Goal: Task Accomplishment & Management: Manage account settings

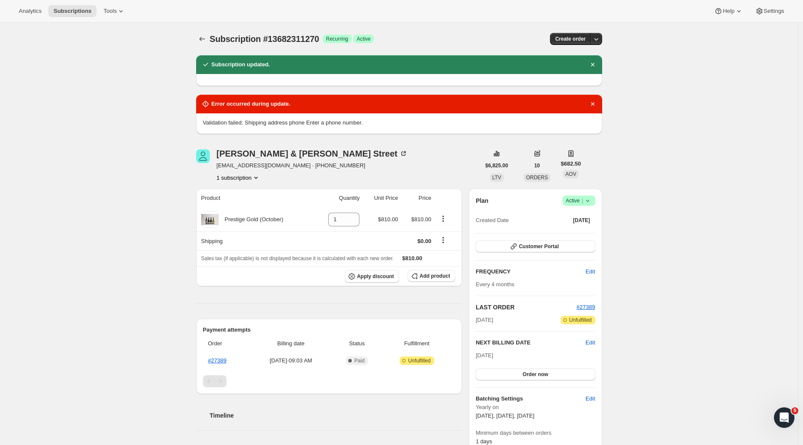
drag, startPoint x: 713, startPoint y: 90, endPoint x: 697, endPoint y: 95, distance: 17.3
click at [713, 90] on div "Subscription #13682311270. This page is ready Subscription #13682311270 Success…" at bounding box center [399, 408] width 798 height 771
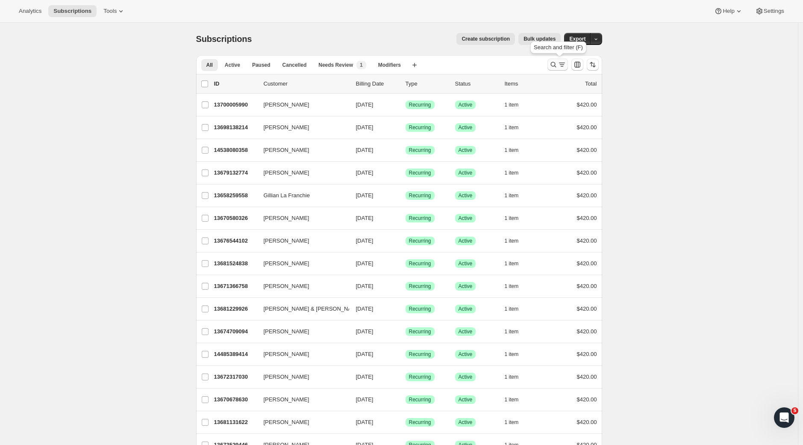
click at [558, 63] on icon "Search and filter results" at bounding box center [553, 64] width 9 height 9
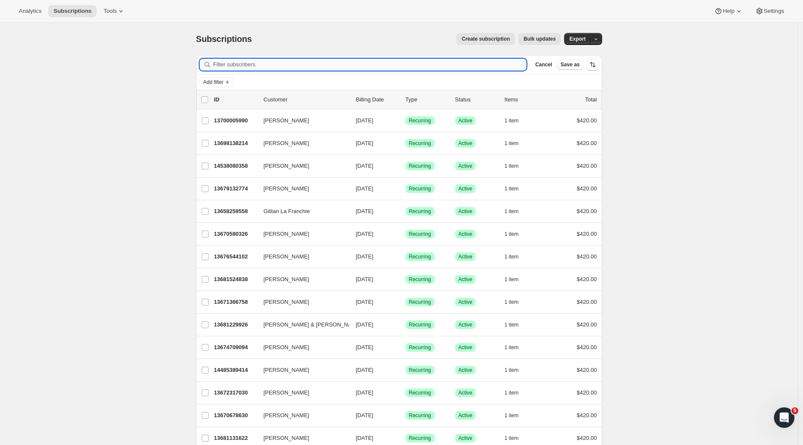
paste input "[PERSON_NAME]"
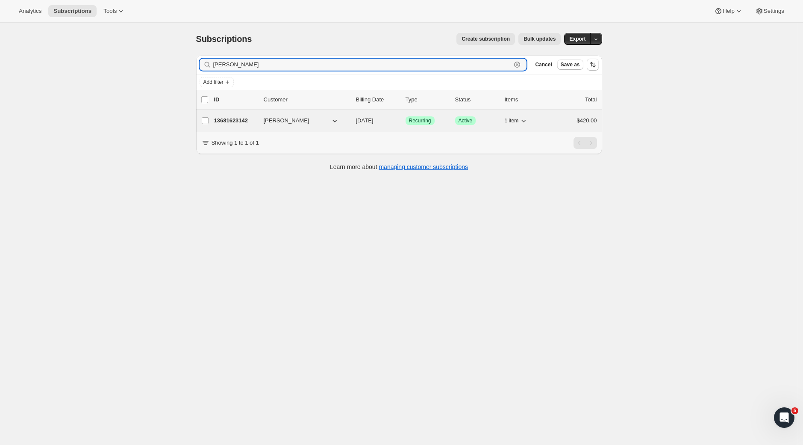
type input "[PERSON_NAME]"
click at [236, 124] on p "13681623142" at bounding box center [235, 120] width 43 height 9
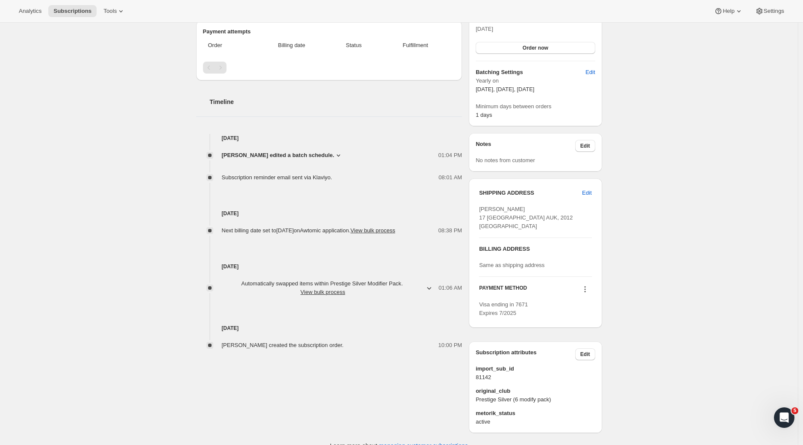
scroll to position [241, 0]
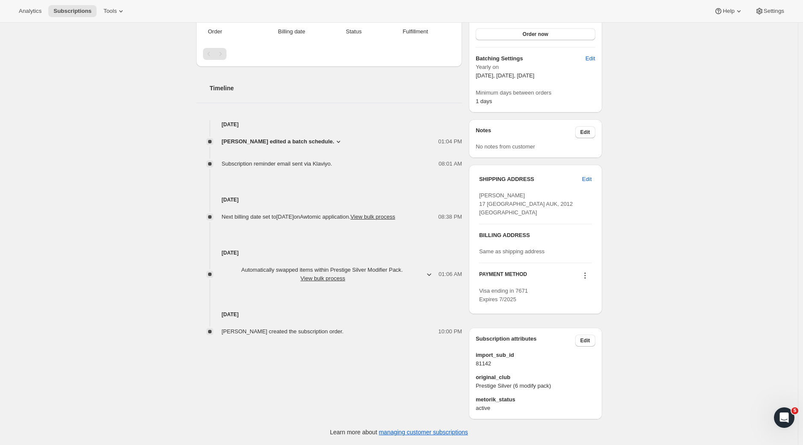
click at [584, 275] on icon at bounding box center [585, 275] width 9 height 9
click at [601, 307] on span "Send link to update card" at bounding box center [585, 310] width 60 height 6
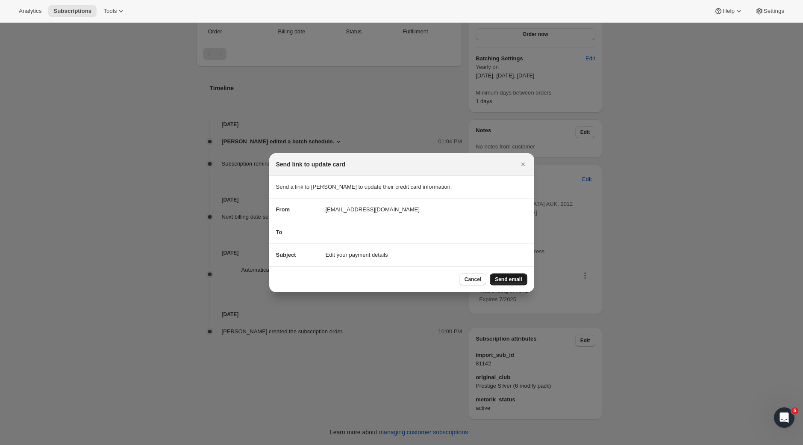
click at [511, 278] on span "Send email" at bounding box center [508, 279] width 27 height 7
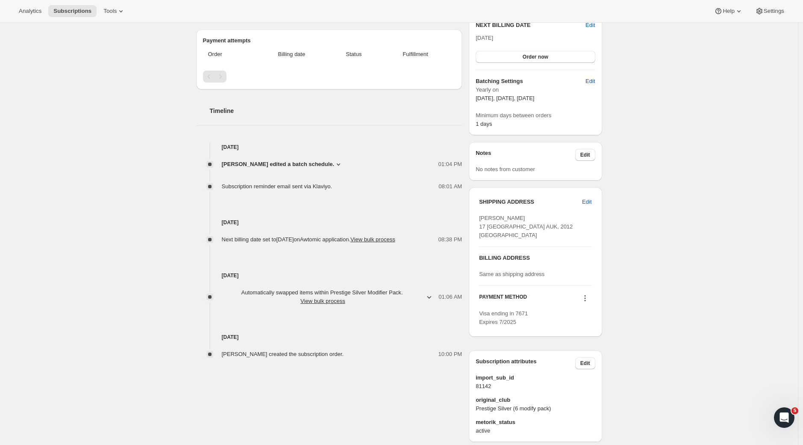
scroll to position [0, 0]
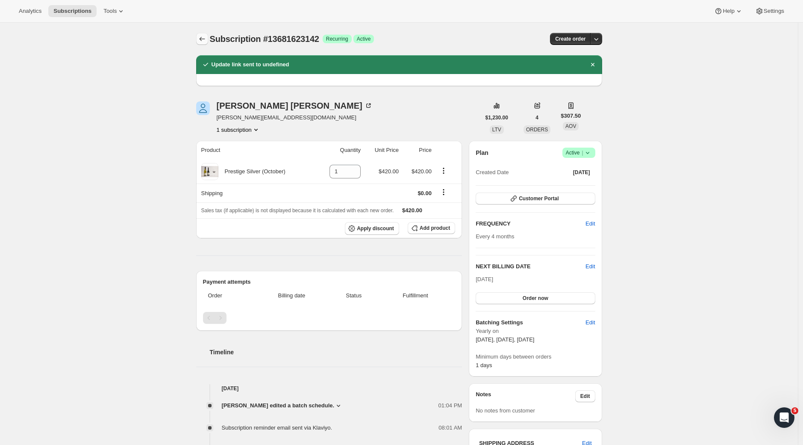
click at [200, 35] on button "Subscriptions" at bounding box center [202, 39] width 12 height 12
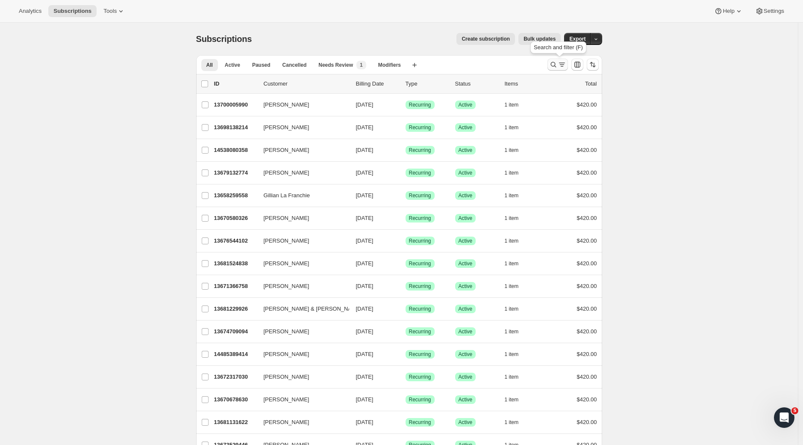
click at [558, 65] on icon "Search and filter results" at bounding box center [553, 64] width 9 height 9
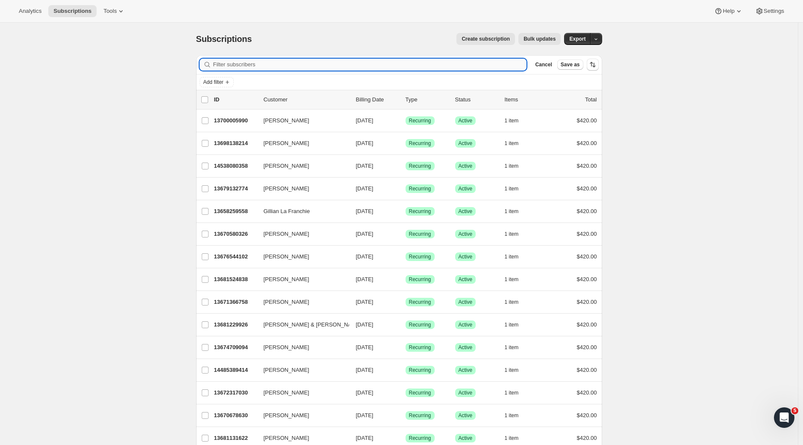
paste input "Ray Webb"
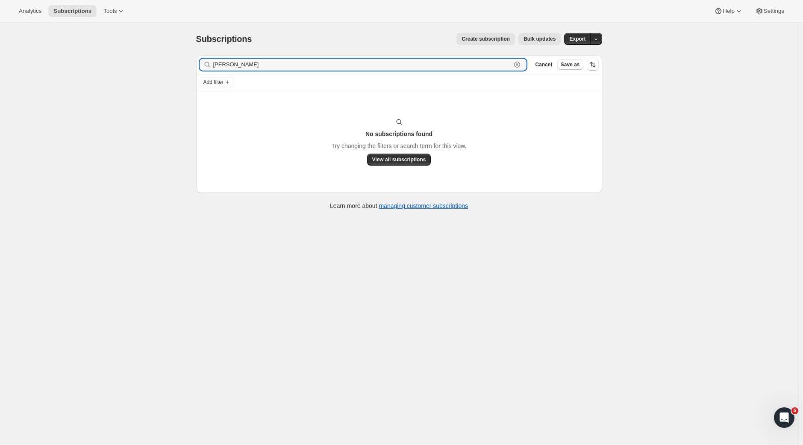
drag, startPoint x: 253, startPoint y: 65, endPoint x: 155, endPoint y: 68, distance: 97.5
click at [156, 68] on div "Subscriptions. This page is ready Subscriptions Create subscription Bulk update…" at bounding box center [399, 245] width 798 height 445
drag, startPoint x: 252, startPoint y: 67, endPoint x: 177, endPoint y: 66, distance: 75.7
click at [177, 66] on div "Subscriptions. This page is ready Subscriptions Create subscription Bulk update…" at bounding box center [399, 245] width 798 height 445
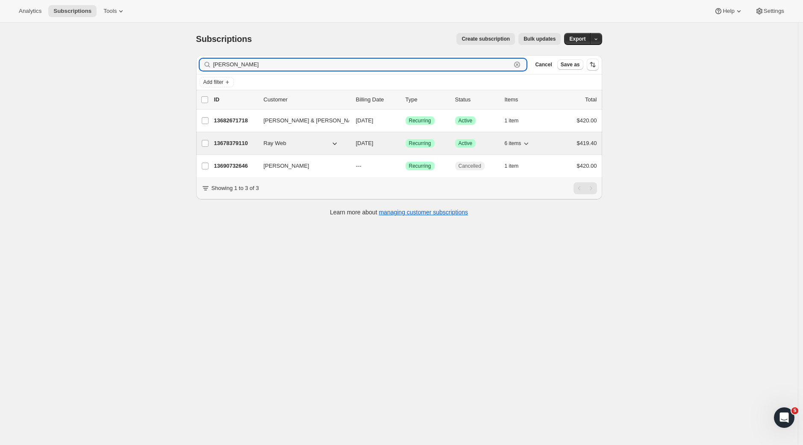
type input "webb"
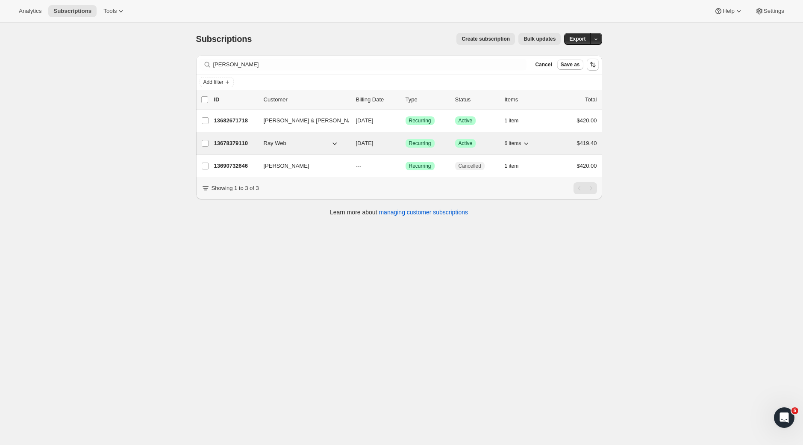
click at [242, 141] on p "13678379110" at bounding box center [235, 143] width 43 height 9
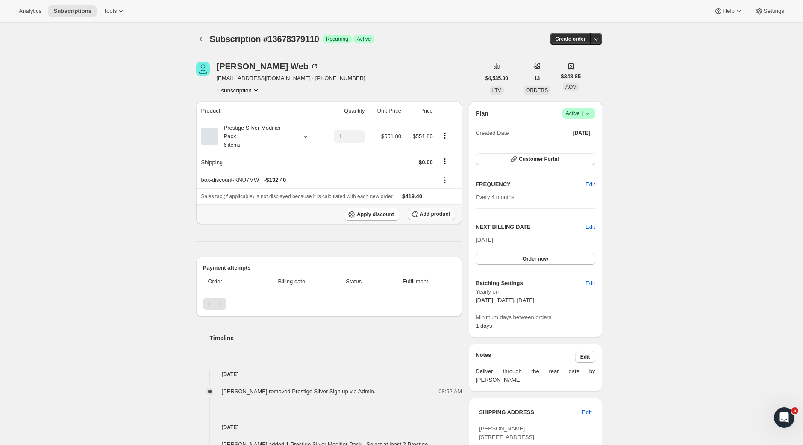
click at [439, 214] on span "Add product" at bounding box center [435, 213] width 30 height 7
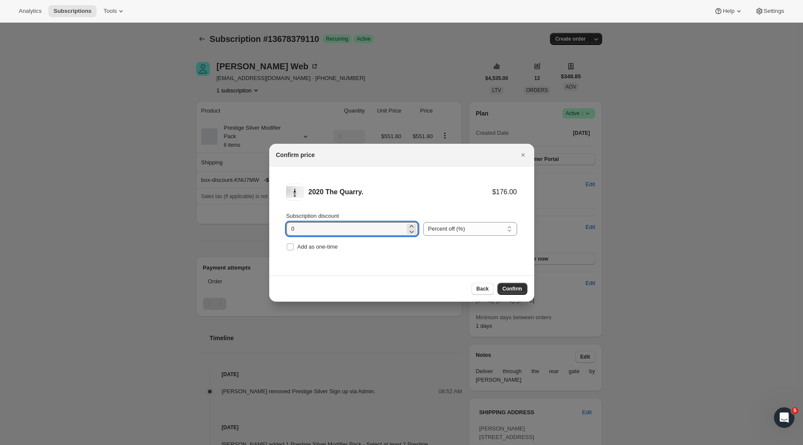
drag, startPoint x: 334, startPoint y: 229, endPoint x: 245, endPoint y: 224, distance: 89.1
type input "20"
click at [516, 287] on span "Confirm" at bounding box center [513, 288] width 20 height 7
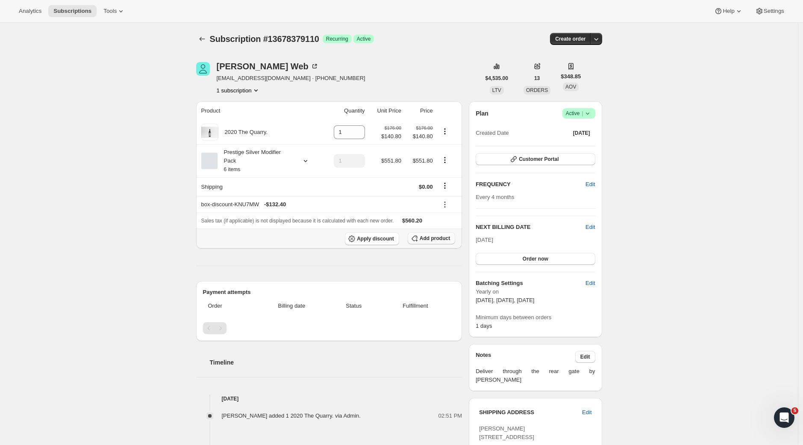
click at [440, 239] on span "Add product" at bounding box center [435, 238] width 30 height 7
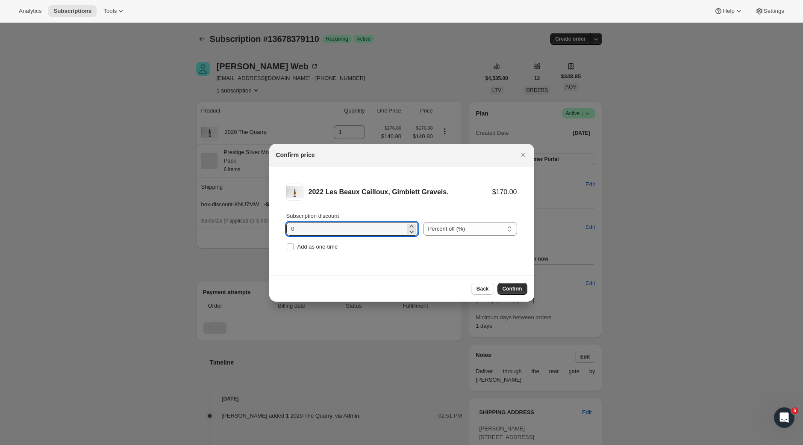
drag, startPoint x: 256, startPoint y: 229, endPoint x: 241, endPoint y: 229, distance: 14.5
type input "20"
click at [509, 288] on span "Confirm" at bounding box center [513, 288] width 20 height 7
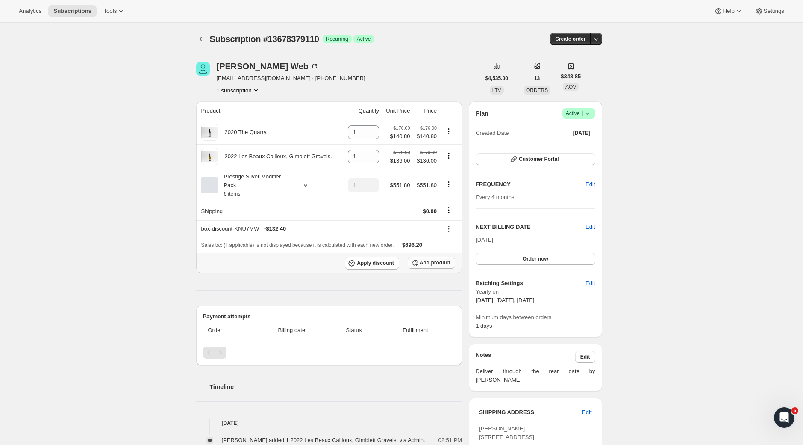
click at [431, 264] on span "Add product" at bounding box center [435, 262] width 30 height 7
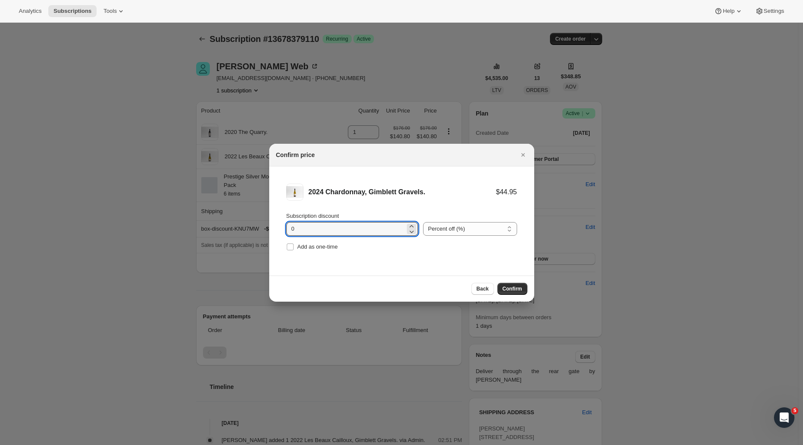
drag, startPoint x: 321, startPoint y: 233, endPoint x: 239, endPoint y: 219, distance: 82.9
type input "20"
click at [510, 290] on span "Confirm" at bounding box center [513, 288] width 20 height 7
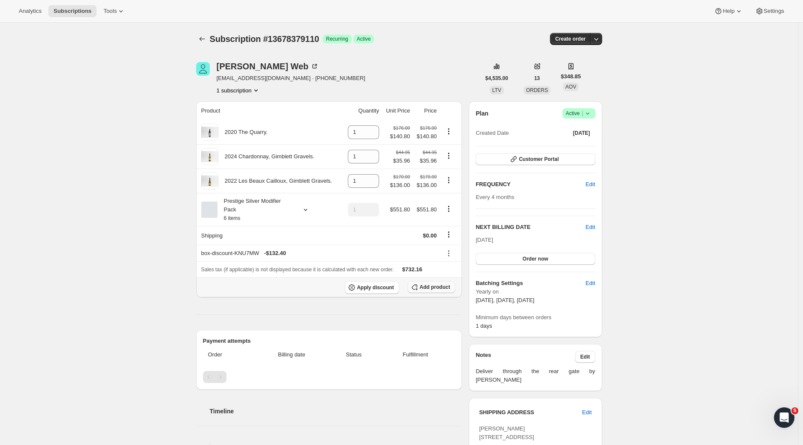
click at [437, 289] on span "Add product" at bounding box center [435, 287] width 30 height 7
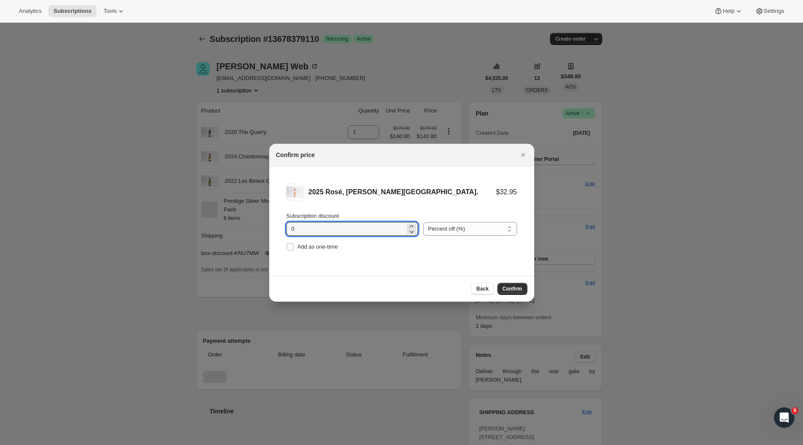
drag, startPoint x: 313, startPoint y: 232, endPoint x: 253, endPoint y: 224, distance: 60.3
type input "20"
click at [503, 289] on span "Confirm" at bounding box center [513, 288] width 20 height 7
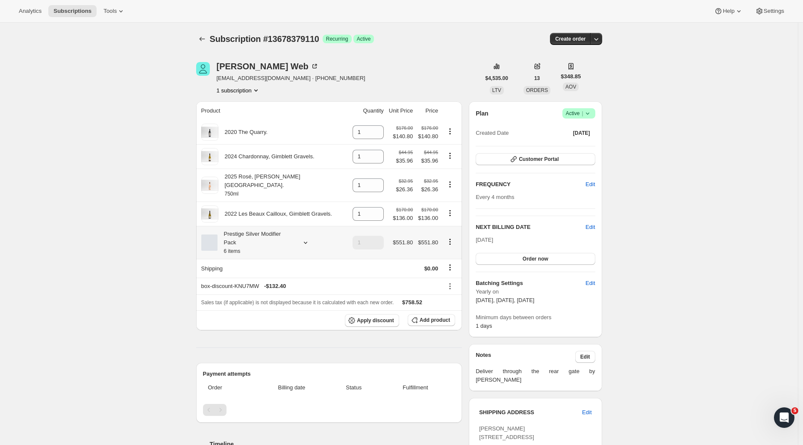
click at [306, 238] on icon at bounding box center [305, 242] width 9 height 9
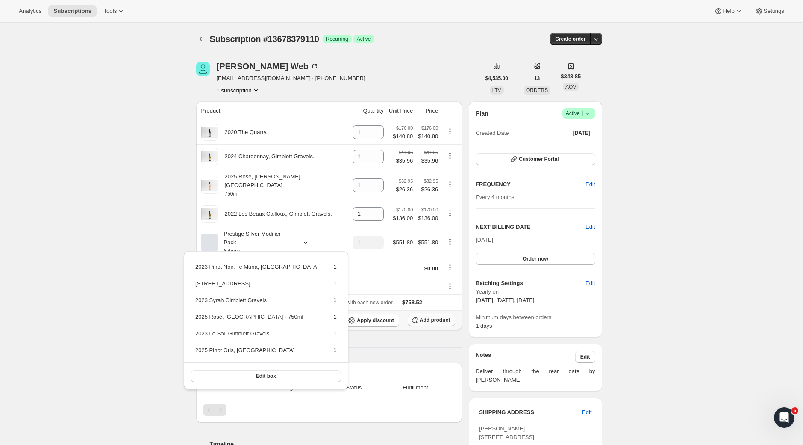
click at [437, 316] on span "Add product" at bounding box center [435, 319] width 30 height 7
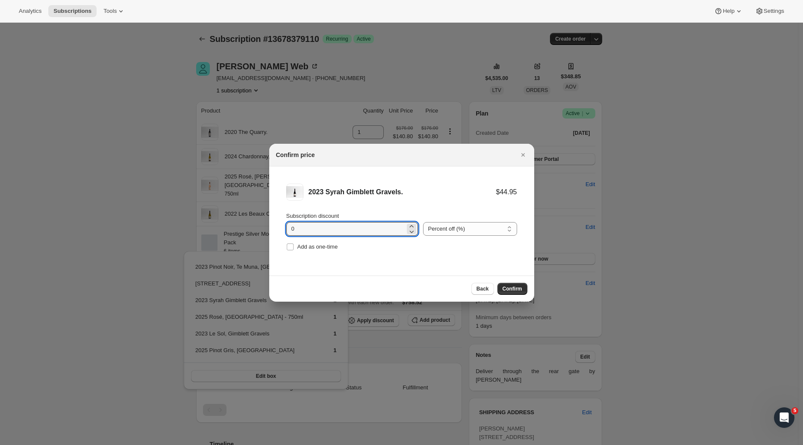
drag, startPoint x: 323, startPoint y: 230, endPoint x: 230, endPoint y: 224, distance: 93.4
type input "20"
click at [514, 289] on span "Confirm" at bounding box center [513, 288] width 20 height 7
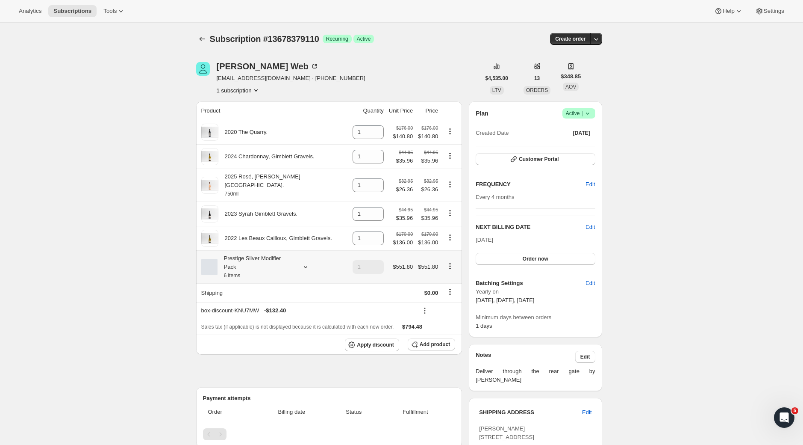
click at [308, 263] on icon at bounding box center [305, 267] width 9 height 9
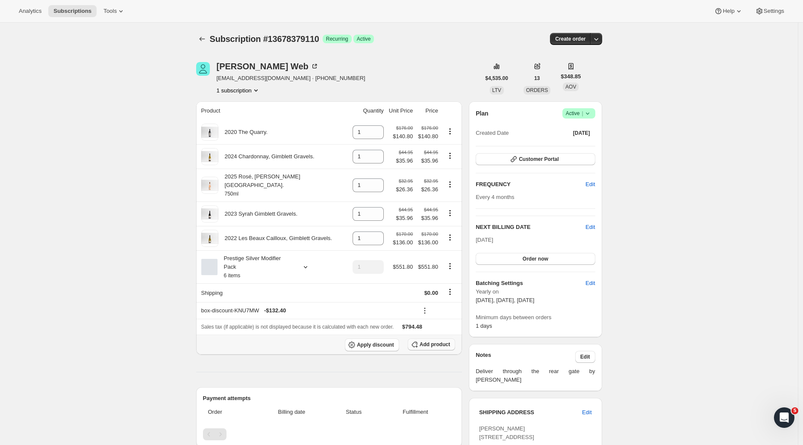
click at [428, 341] on span "Add product" at bounding box center [435, 344] width 30 height 7
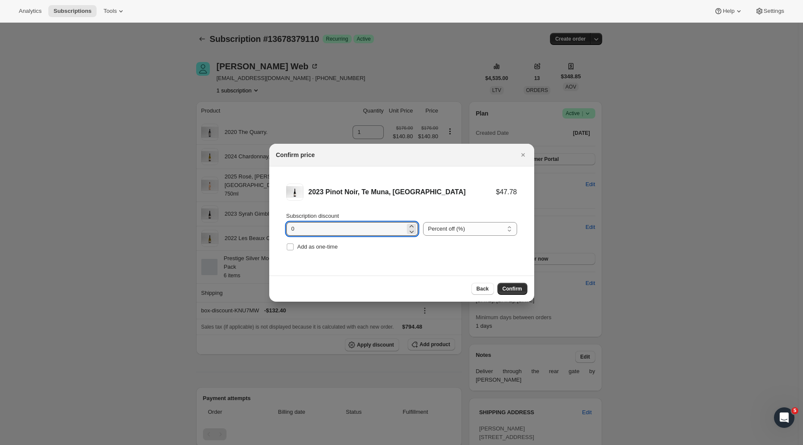
drag, startPoint x: 274, startPoint y: 224, endPoint x: 266, endPoint y: 224, distance: 7.7
type input "20"
click at [515, 286] on span "Confirm" at bounding box center [513, 288] width 20 height 7
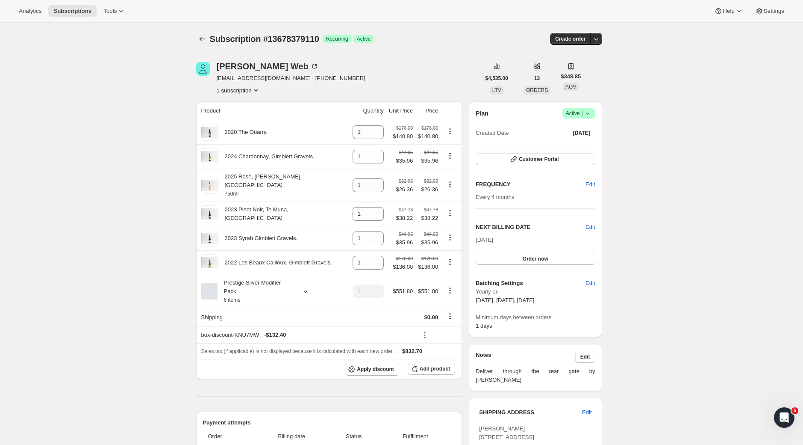
scroll to position [2, 0]
click at [452, 284] on icon "Product actions" at bounding box center [450, 288] width 9 height 9
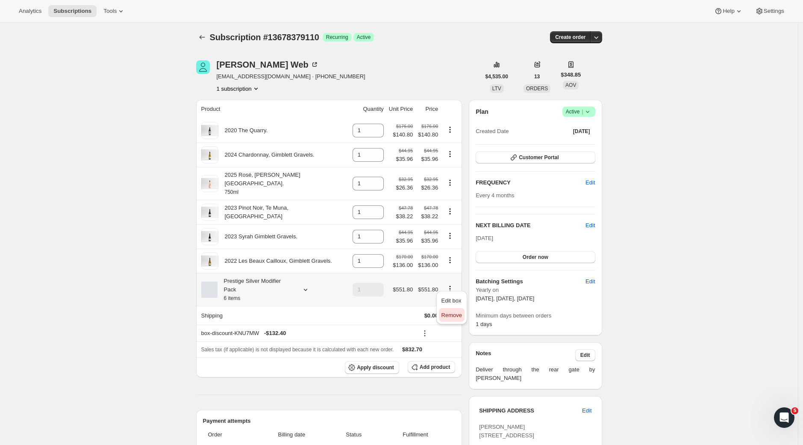
click at [451, 316] on span "Remove" at bounding box center [452, 315] width 21 height 6
type input "0"
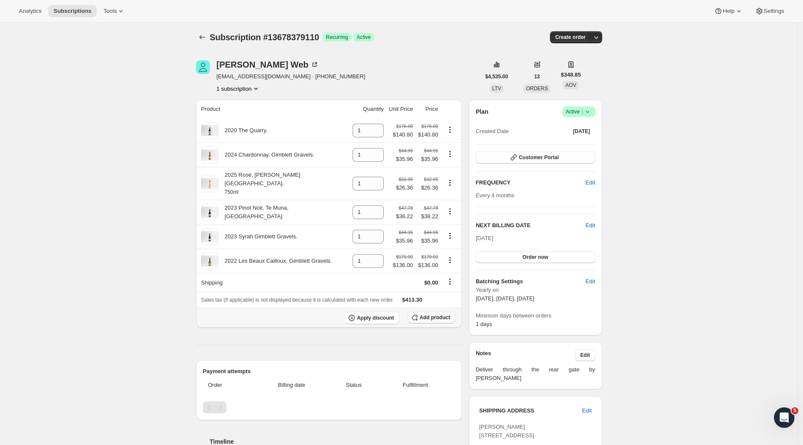
click at [430, 314] on span "Add product" at bounding box center [435, 317] width 30 height 7
click at [451, 155] on icon "Product actions" at bounding box center [450, 154] width 9 height 9
click at [449, 171] on span "Remove" at bounding box center [445, 172] width 21 height 6
type input "0"
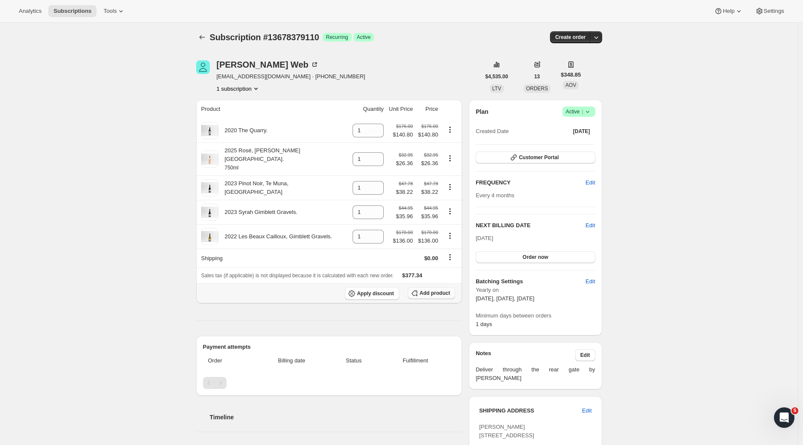
click at [438, 289] on span "Add product" at bounding box center [435, 292] width 30 height 7
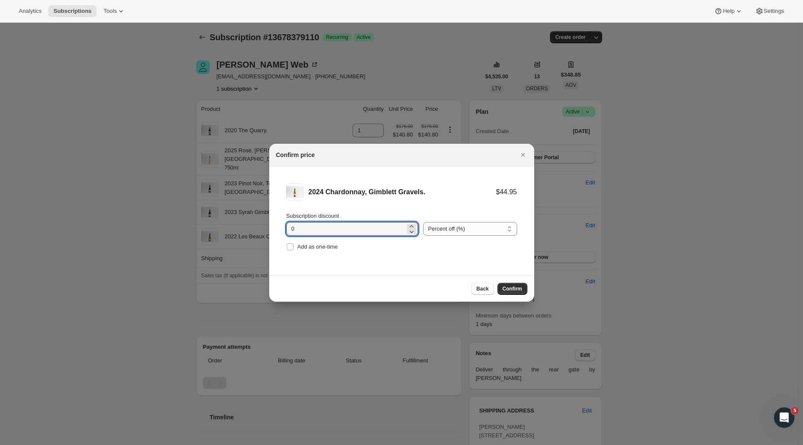
drag, startPoint x: 298, startPoint y: 224, endPoint x: 264, endPoint y: 221, distance: 34.3
drag, startPoint x: 292, startPoint y: 234, endPoint x: 262, endPoint y: 229, distance: 30.4
type input "18"
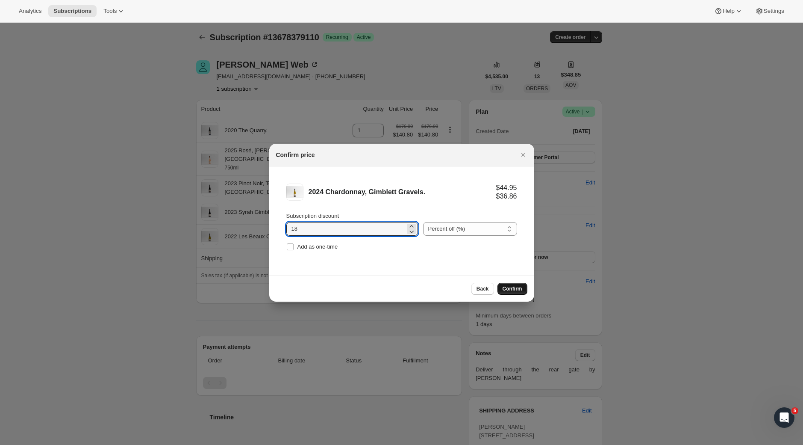
click at [516, 288] on span "Confirm" at bounding box center [513, 288] width 20 height 7
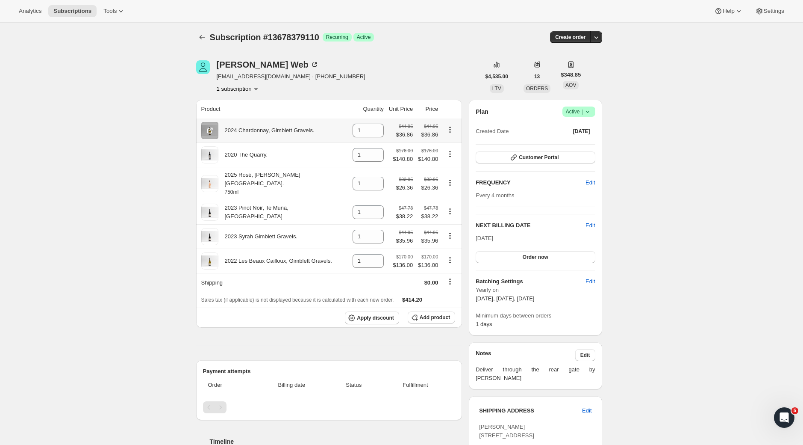
click at [451, 130] on icon "Product actions" at bounding box center [450, 129] width 9 height 9
click at [451, 147] on span "Remove" at bounding box center [445, 147] width 21 height 6
type input "0"
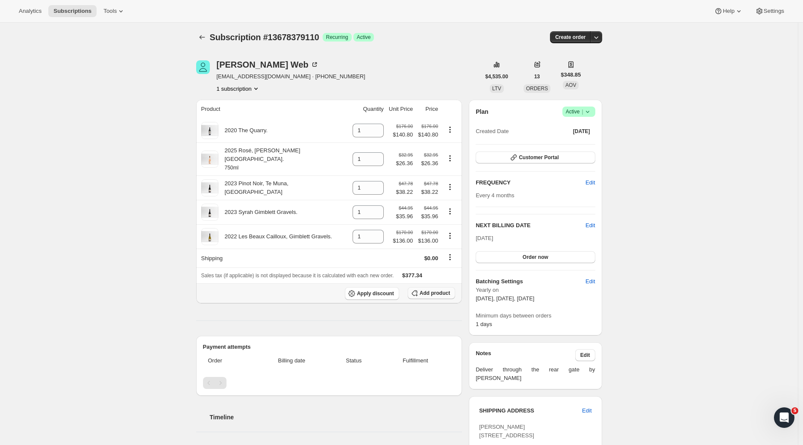
click at [432, 289] on span "Add product" at bounding box center [435, 292] width 30 height 7
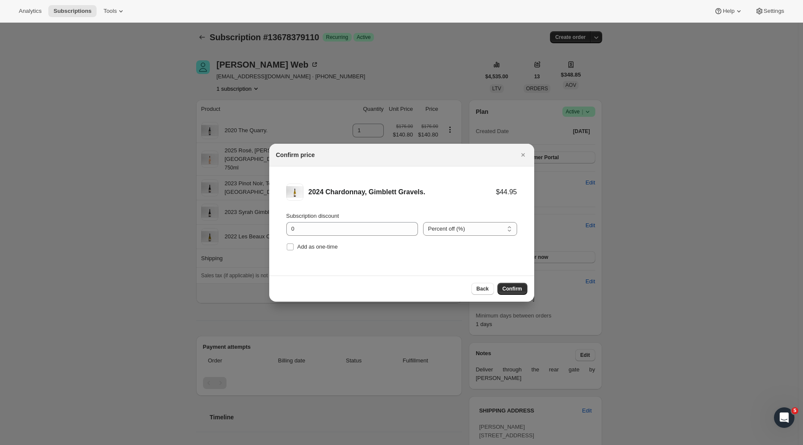
scroll to position [0, 0]
drag, startPoint x: 312, startPoint y: 230, endPoint x: 264, endPoint y: 226, distance: 48.0
type input "13"
click at [514, 290] on span "Confirm" at bounding box center [513, 288] width 20 height 7
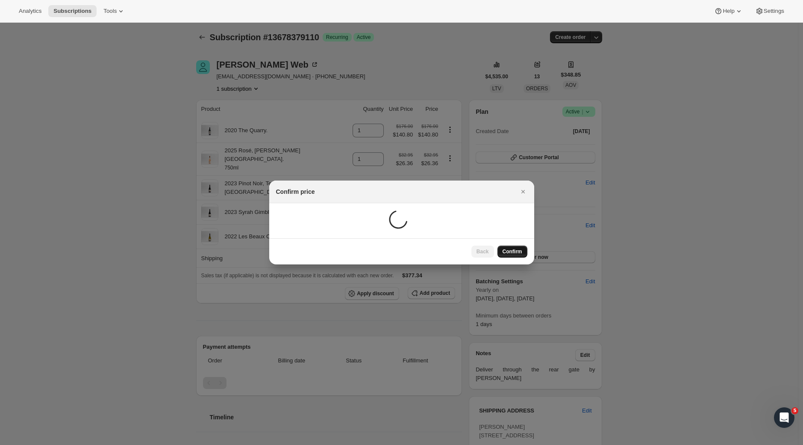
scroll to position [2, 0]
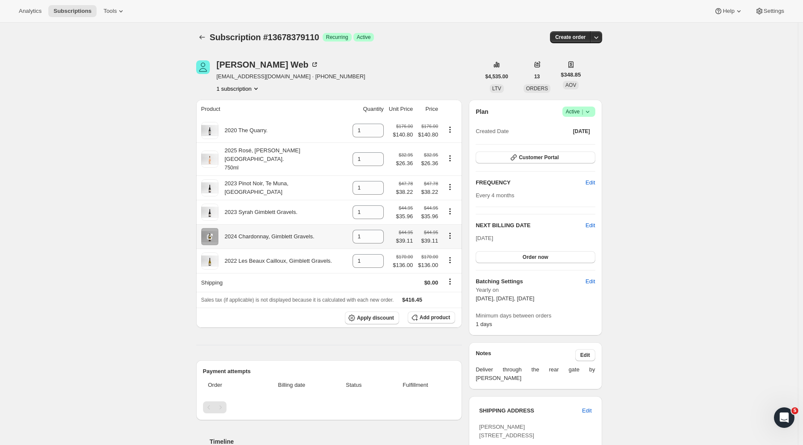
click at [451, 235] on icon "Product actions" at bounding box center [450, 235] width 1 height 1
click at [451, 242] on span "Remove" at bounding box center [451, 246] width 32 height 9
type input "0"
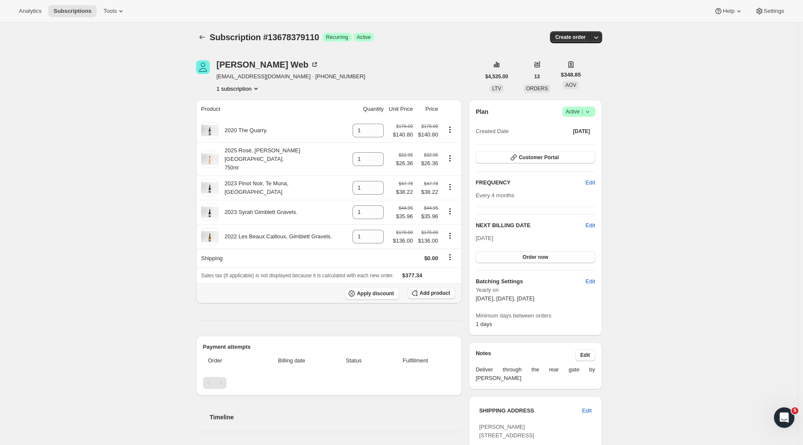
click at [428, 289] on span "Add product" at bounding box center [435, 292] width 30 height 7
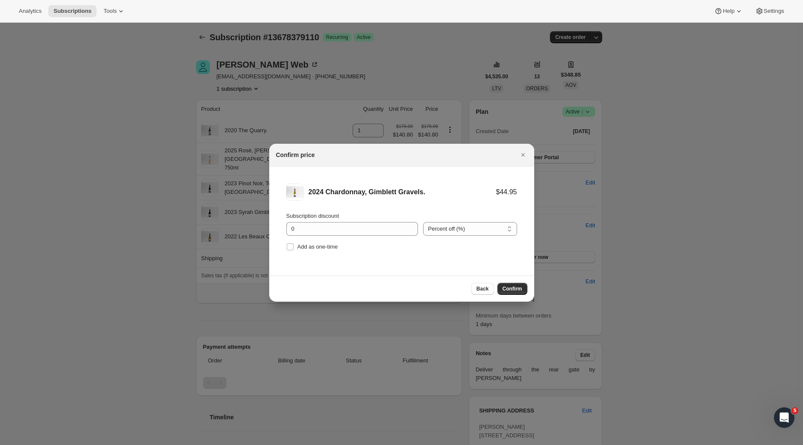
scroll to position [0, 0]
drag, startPoint x: 305, startPoint y: 226, endPoint x: 272, endPoint y: 220, distance: 34.2
click at [272, 220] on li "2024 Chardonnay, Gimblett Gravels. $44.95 Subscription discount 0 Percent off (…" at bounding box center [401, 217] width 265 height 103
click at [515, 289] on span "Confirm" at bounding box center [513, 288] width 20 height 7
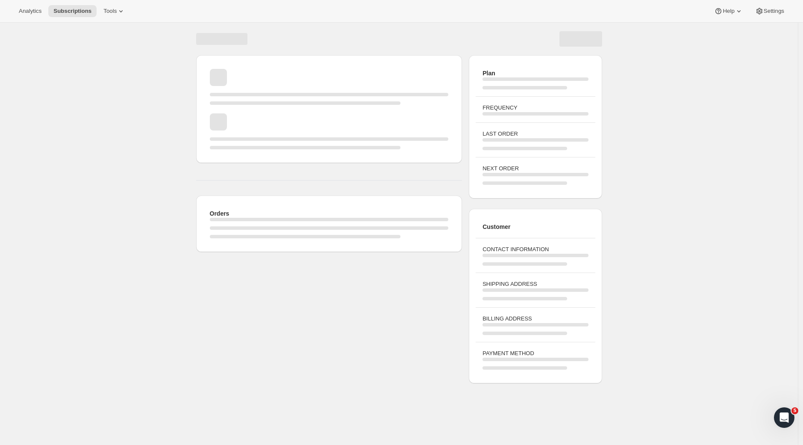
scroll to position [2, 0]
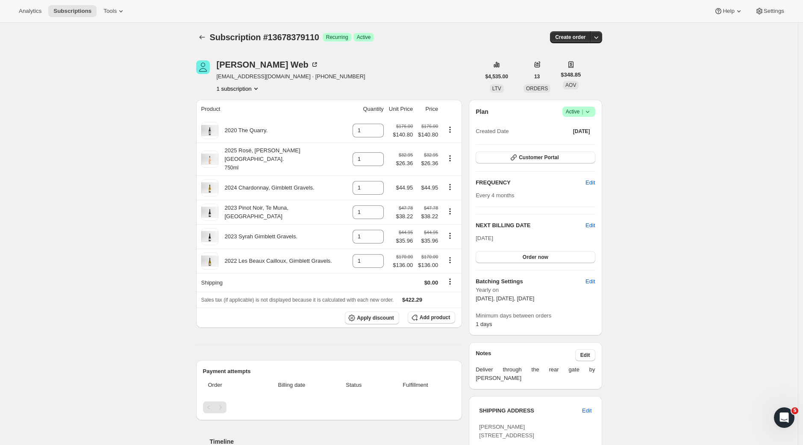
click at [551, 157] on span "Customer Portal" at bounding box center [539, 157] width 40 height 7
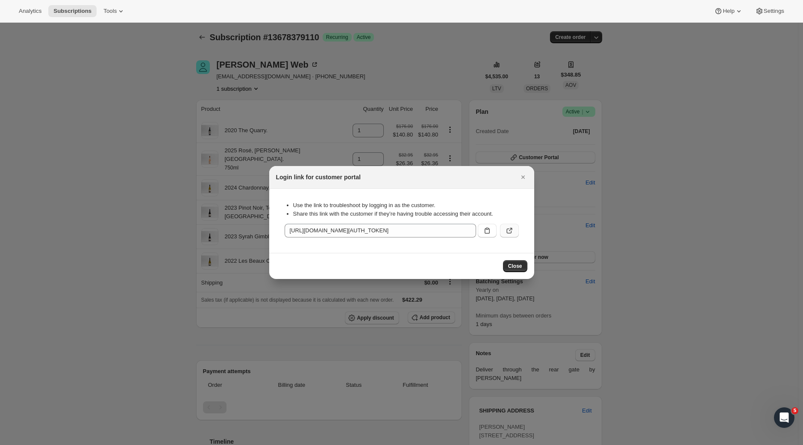
click at [513, 226] on button ":r3gi:" at bounding box center [509, 231] width 19 height 14
click at [516, 266] on span "Close" at bounding box center [515, 266] width 14 height 7
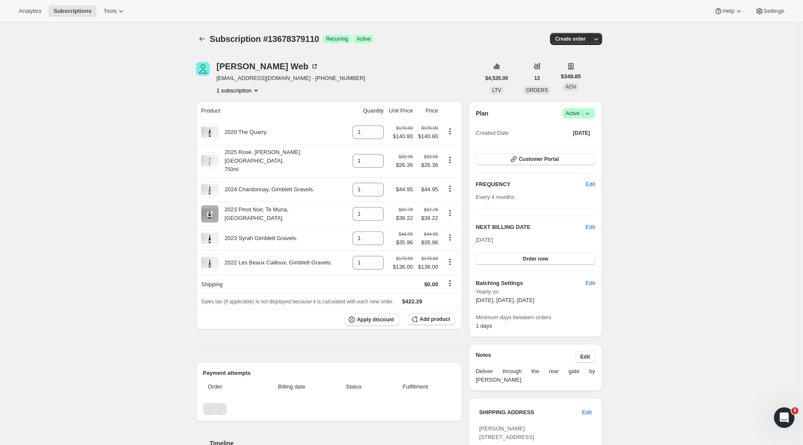
scroll to position [2, 0]
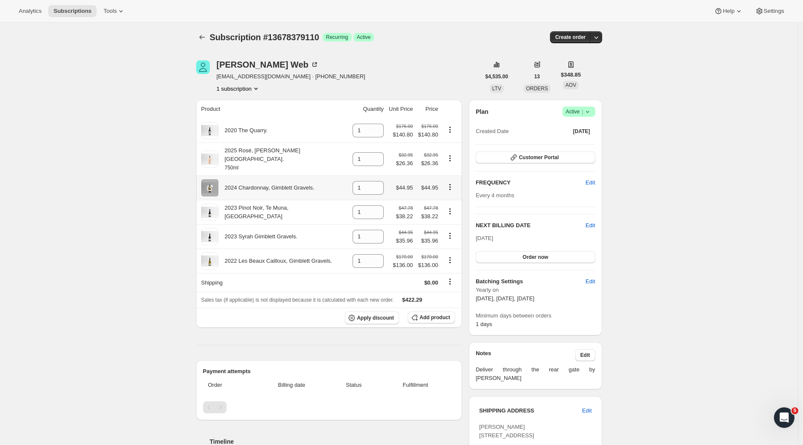
click at [454, 183] on icon "Product actions" at bounding box center [450, 187] width 9 height 9
click at [452, 195] on span "Remove" at bounding box center [445, 196] width 21 height 6
type input "0"
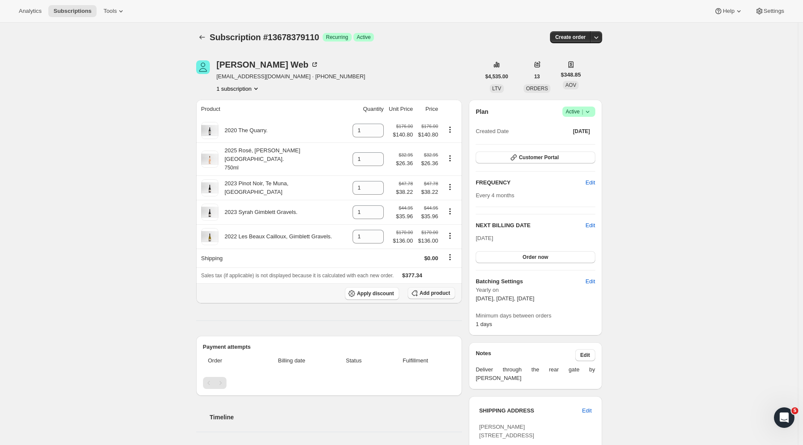
click at [429, 291] on button "Add product" at bounding box center [431, 293] width 47 height 12
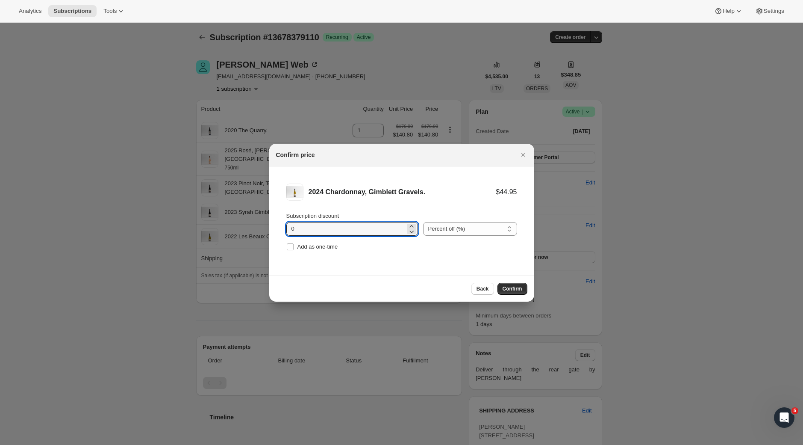
drag, startPoint x: 310, startPoint y: 233, endPoint x: 259, endPoint y: 224, distance: 51.7
type input "5"
click at [511, 291] on span "Confirm" at bounding box center [513, 288] width 20 height 7
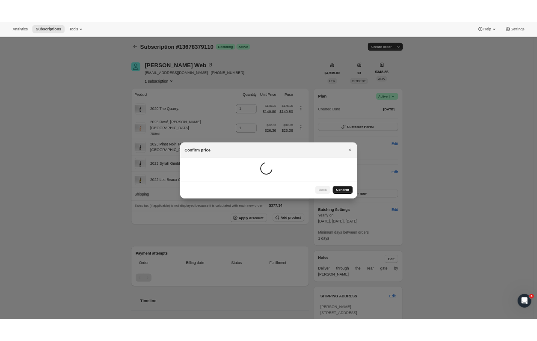
scroll to position [2, 0]
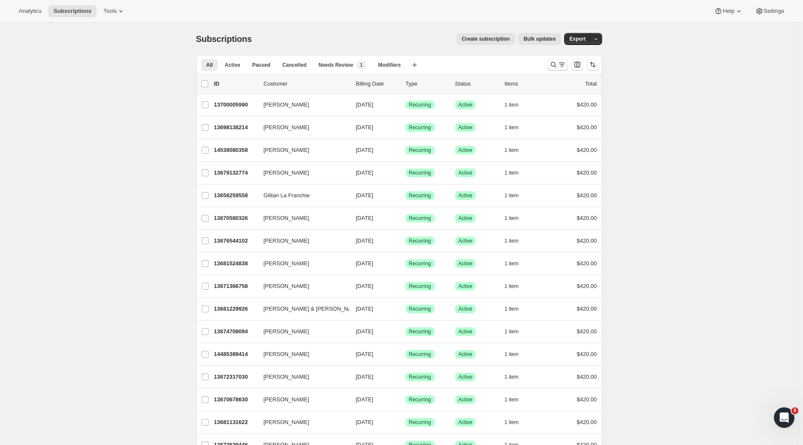
click at [568, 66] on button "Search and filter results" at bounding box center [558, 65] width 21 height 12
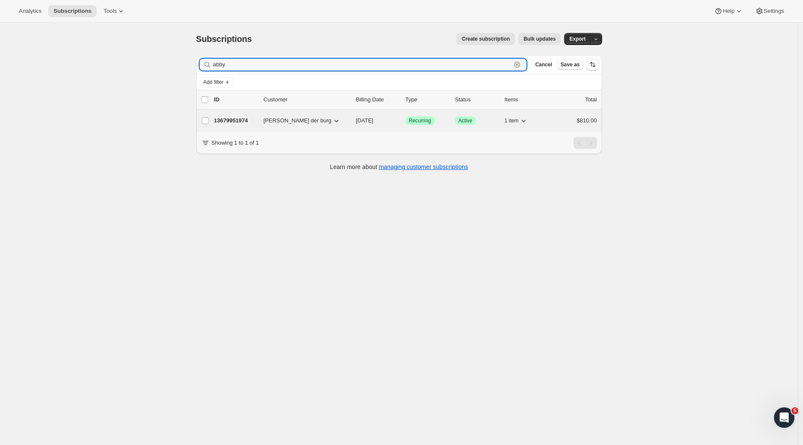
type input "abby"
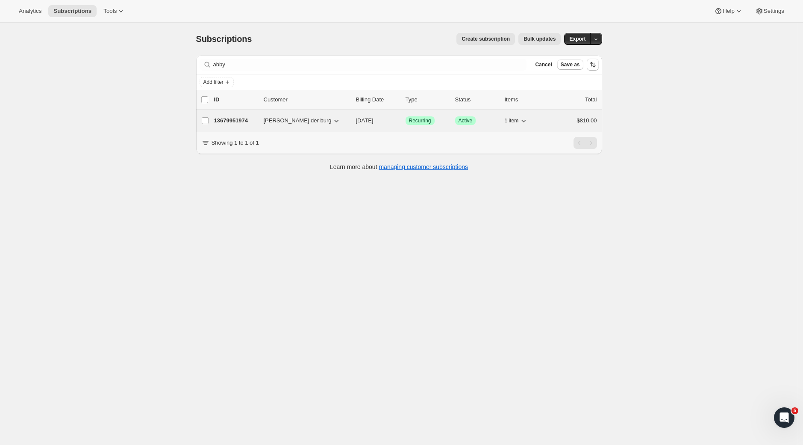
click at [226, 119] on p "13679951974" at bounding box center [235, 120] width 43 height 9
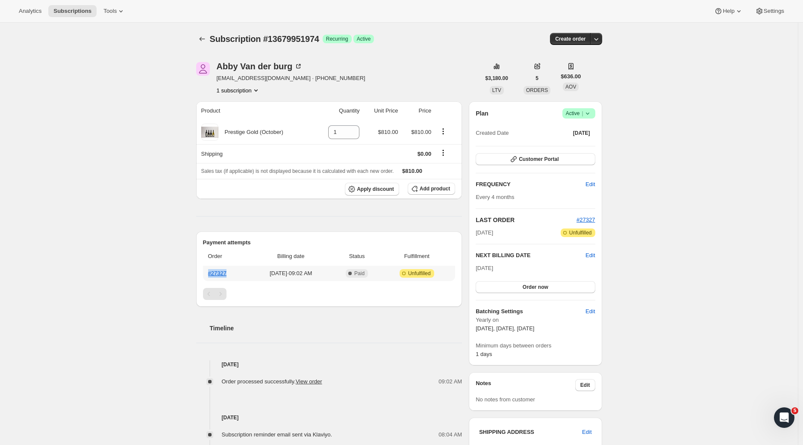
drag, startPoint x: 238, startPoint y: 271, endPoint x: 209, endPoint y: 272, distance: 29.1
click at [209, 272] on th "#27327" at bounding box center [226, 273] width 46 height 15
copy link "#27327"
click at [188, 119] on div "Subscription #13679951974. This page is ready Subscription #13679951974 Success…" at bounding box center [399, 356] width 427 height 666
drag, startPoint x: 340, startPoint y: 79, endPoint x: 289, endPoint y: 80, distance: 51.3
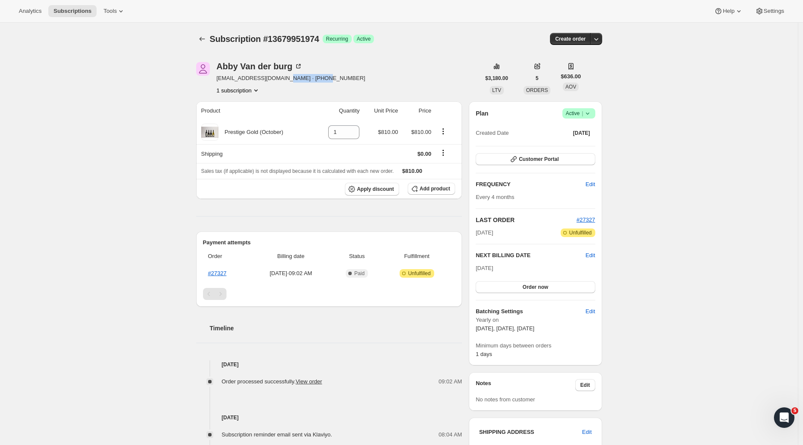
click at [289, 80] on div "Abby Van der burg Abbyvdb123@gmail.com · +642041826271 1 subscription" at bounding box center [338, 78] width 284 height 32
copy span "+642041826271"
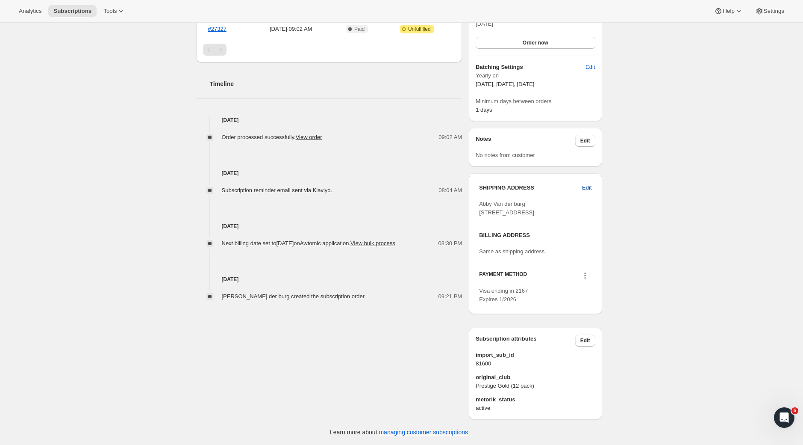
click at [589, 183] on span "Edit" at bounding box center [586, 187] width 9 height 9
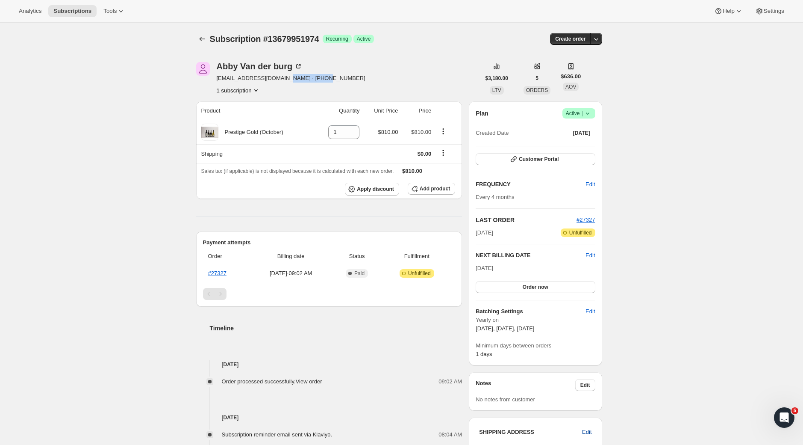
select select "HKB"
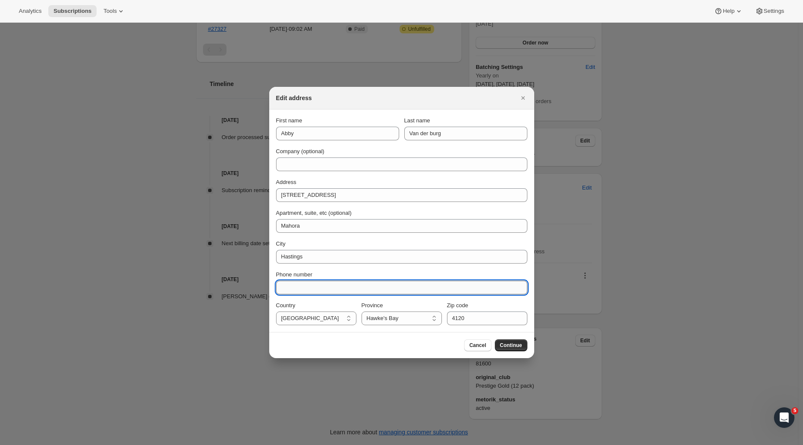
paste input "+642041826271"
type input "+642041826271"
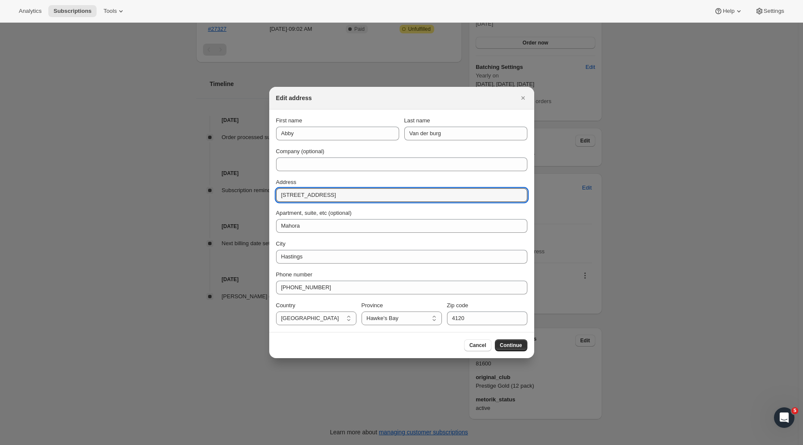
drag, startPoint x: 357, startPoint y: 195, endPoint x: 224, endPoint y: 184, distance: 133.0
paste input "802 Princes s"
type input "802 Princes street"
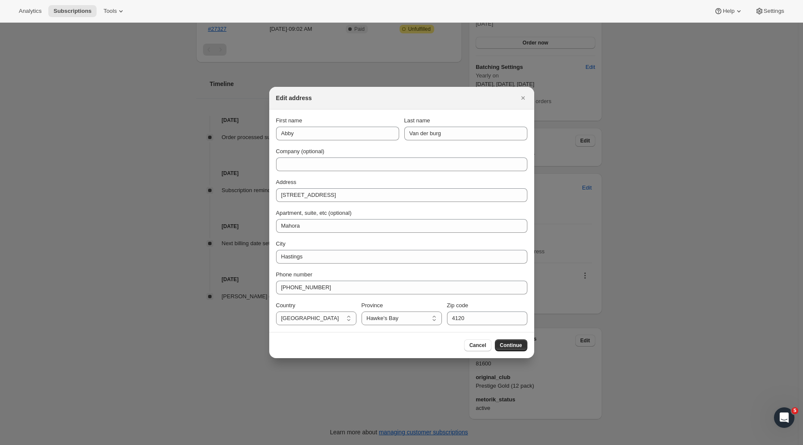
click at [322, 233] on div "First name Abby Last name Van der burg Company (optional) Address 802 Princes s…" at bounding box center [401, 220] width 251 height 209
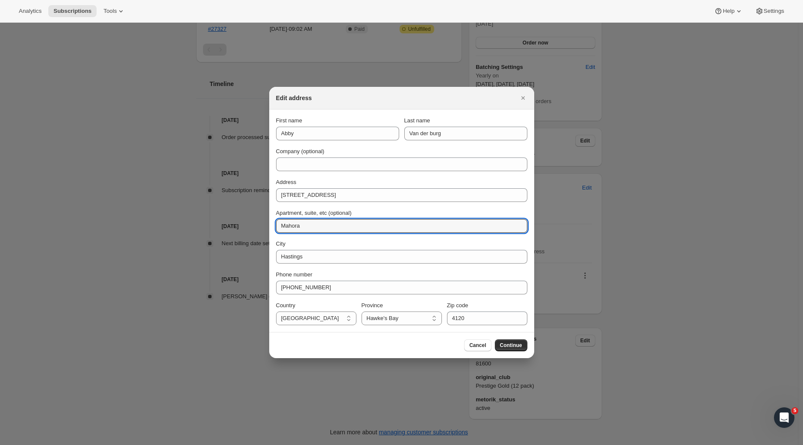
drag, startPoint x: 318, startPoint y: 227, endPoint x: 224, endPoint y: 213, distance: 94.6
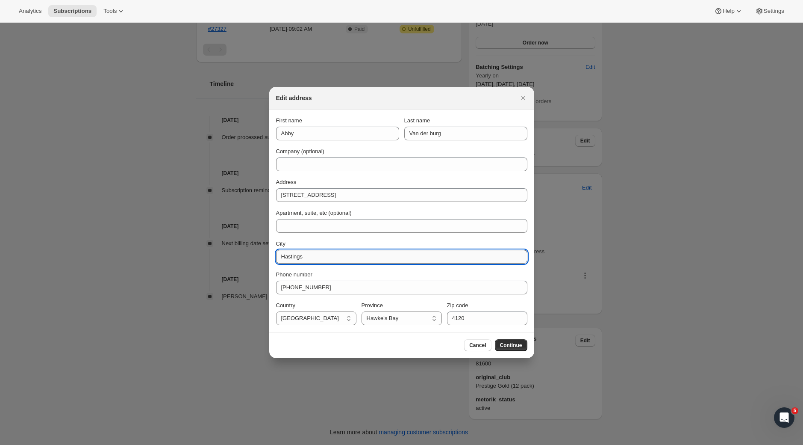
paste input "Parkvale"
click at [339, 254] on input "Parkvale, Hastings" at bounding box center [401, 257] width 251 height 14
type input "Parkvale, Hastings"
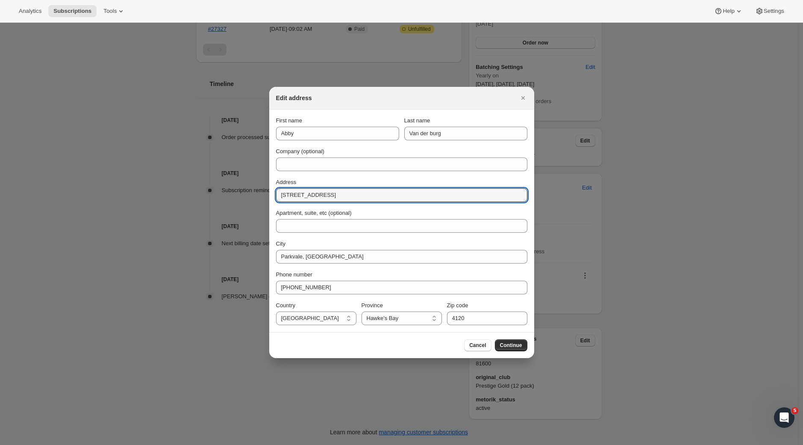
drag, startPoint x: 340, startPoint y: 199, endPoint x: 252, endPoint y: 196, distance: 87.3
click at [252, 444] on div "Edit address First name Abby Last name Van der burg Company (optional) Address …" at bounding box center [401, 445] width 803 height 0
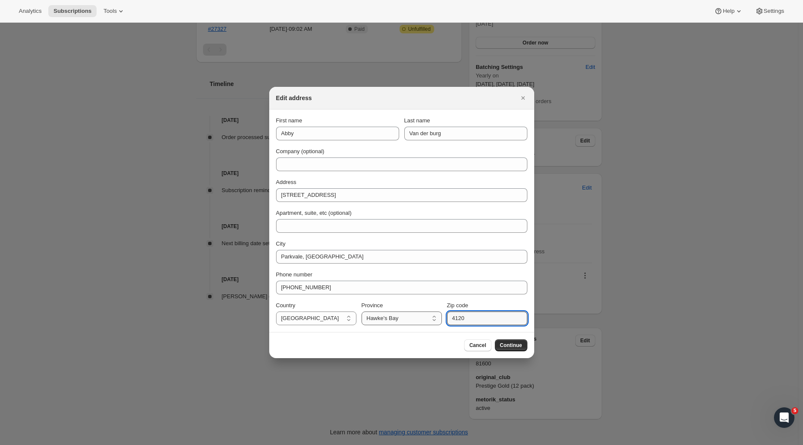
drag, startPoint x: 481, startPoint y: 317, endPoint x: 440, endPoint y: 320, distance: 41.1
click at [440, 320] on div "Country New Zealand New Zealand Province Auckland Bay of Plenty Gisborne Hawke'…" at bounding box center [401, 313] width 251 height 24
paste input "2"
type input "4122"
click at [509, 345] on span "Continue" at bounding box center [511, 345] width 22 height 7
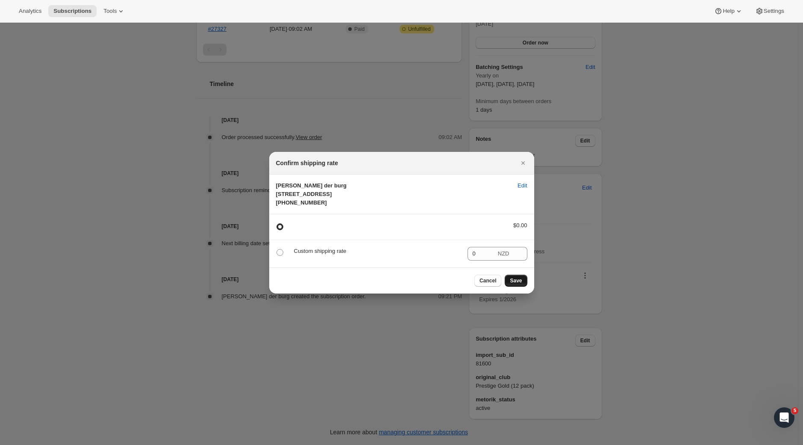
click at [521, 286] on button "Save" at bounding box center [516, 281] width 22 height 12
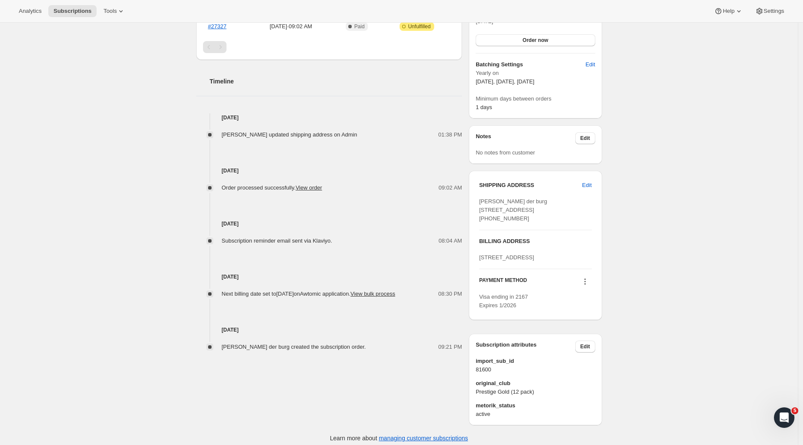
scroll to position [0, 0]
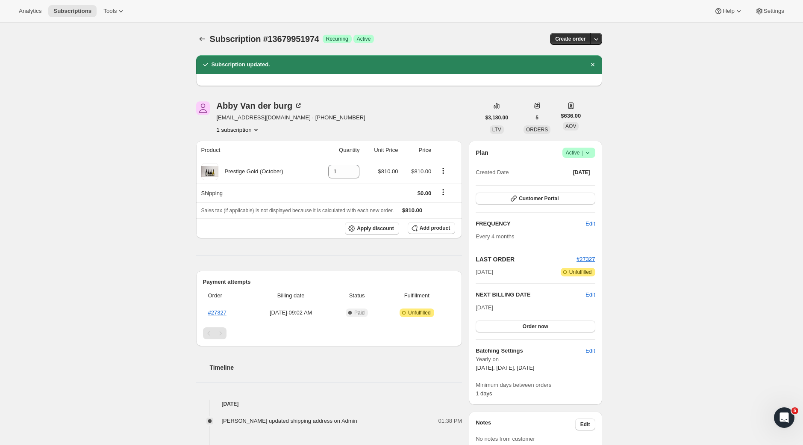
click at [660, 189] on div "Subscription #13679951974. This page is ready Subscription #13679951974 Success…" at bounding box center [399, 380] width 798 height 714
click at [573, 204] on button "Customer Portal" at bounding box center [535, 198] width 119 height 12
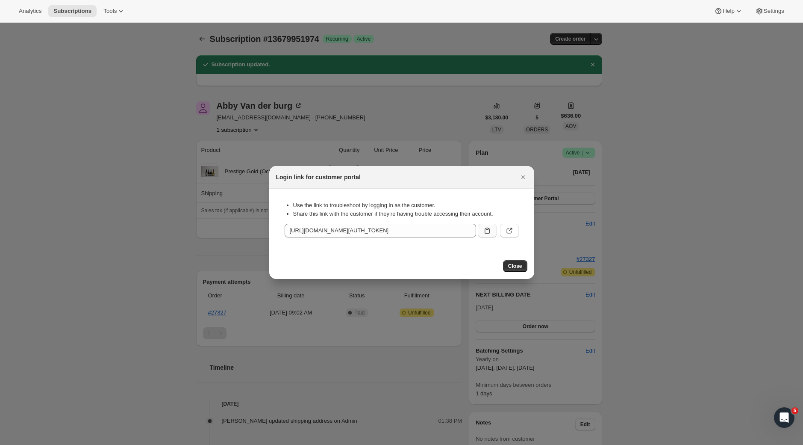
click at [492, 233] on button ":r45:" at bounding box center [487, 231] width 19 height 14
click at [514, 269] on span "Close" at bounding box center [515, 266] width 14 height 7
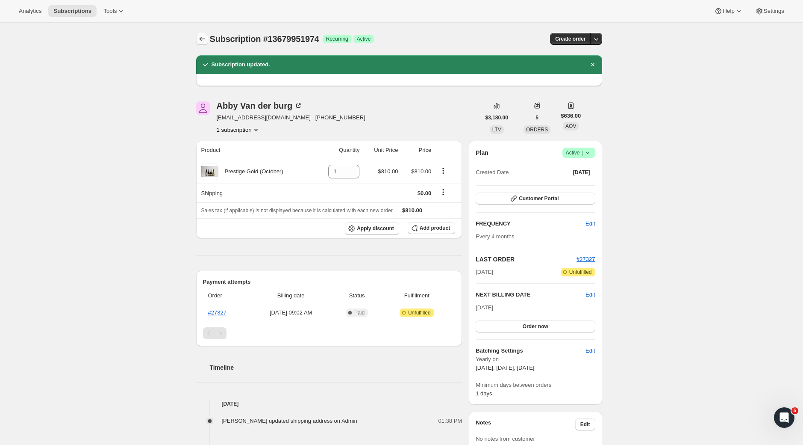
click at [208, 38] on button "Subscriptions" at bounding box center [202, 39] width 12 height 12
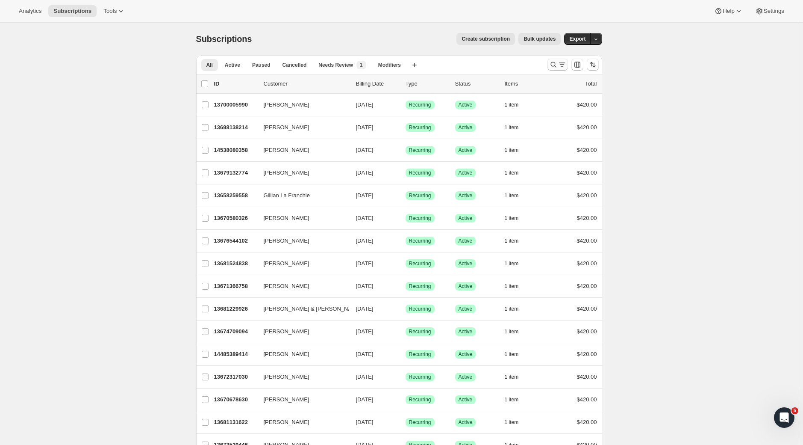
click at [552, 66] on icon "Search and filter results" at bounding box center [553, 64] width 9 height 9
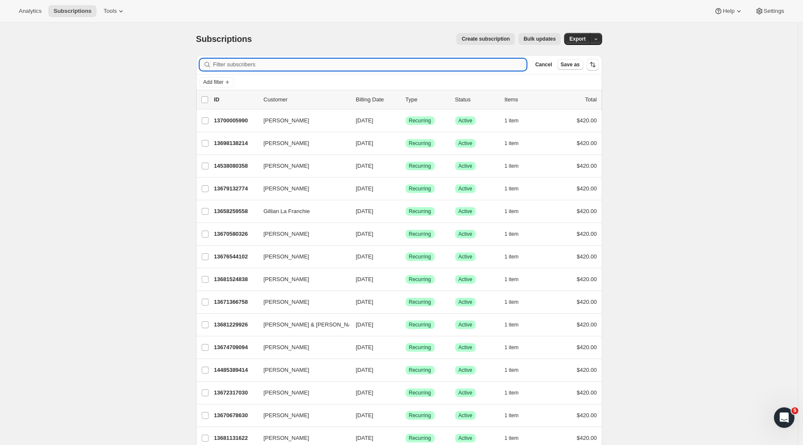
paste input "Olivia Fraser"
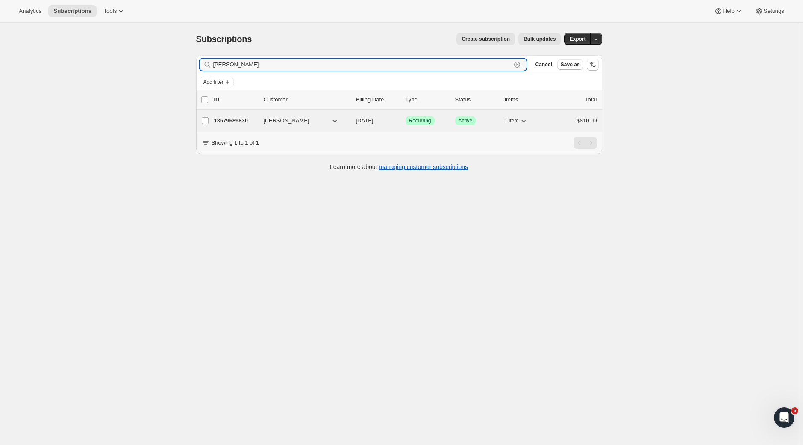
type input "Olivia Fraser"
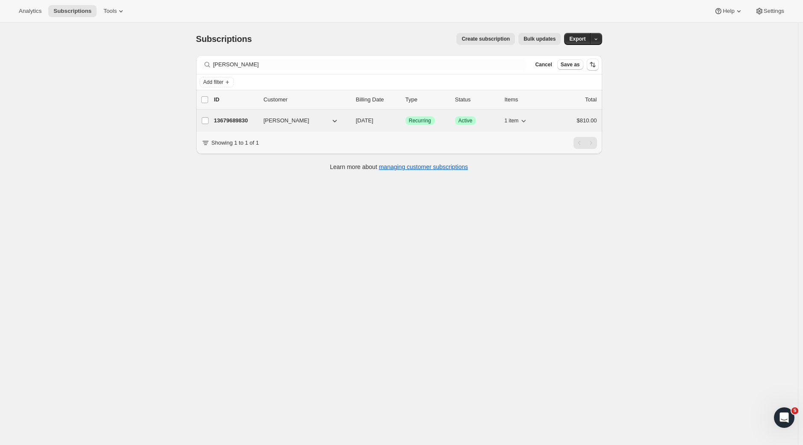
click at [238, 121] on p "13679689830" at bounding box center [235, 120] width 43 height 9
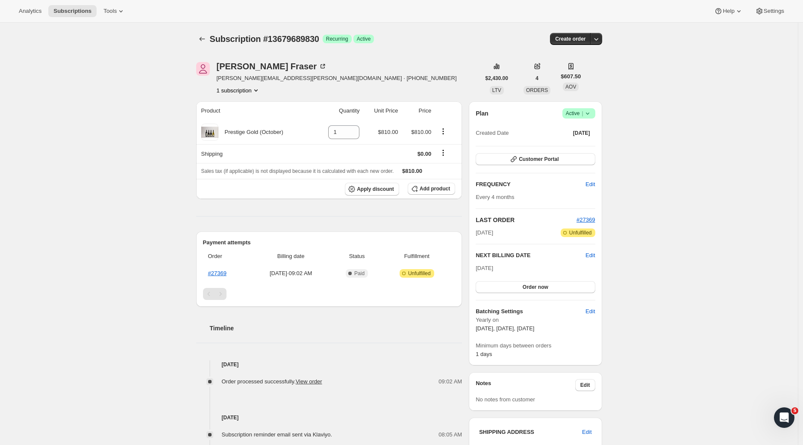
click at [588, 117] on icon at bounding box center [588, 113] width 9 height 9
click at [588, 141] on span "Cancel subscription" at bounding box center [579, 145] width 48 height 9
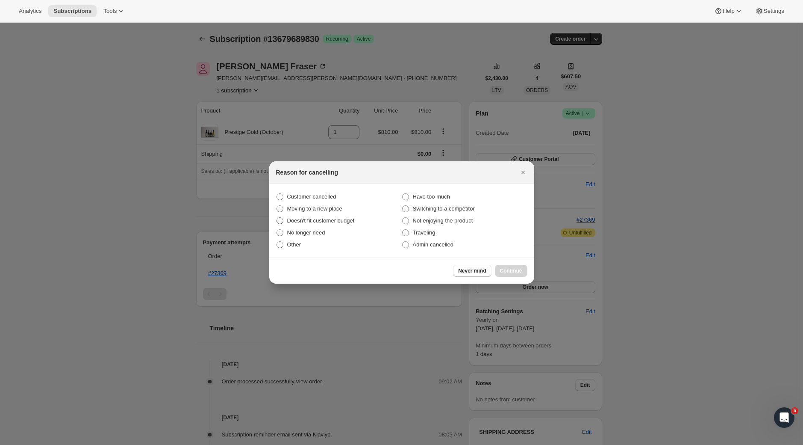
click at [284, 221] on label "Doesn't fit customer budget" at bounding box center [339, 221] width 126 height 12
click at [277, 218] on input "Doesn't fit customer budget" at bounding box center [277, 217] width 0 height 0
radio input "true"
click at [512, 269] on span "Continue" at bounding box center [511, 270] width 22 height 7
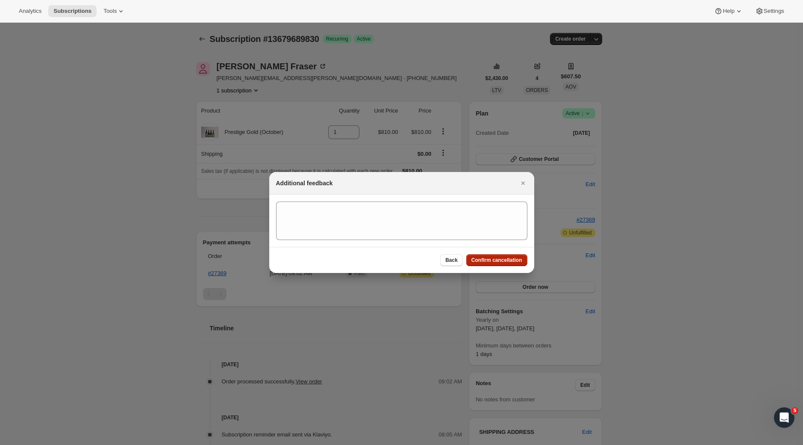
click at [503, 261] on span "Confirm cancellation" at bounding box center [497, 260] width 51 height 7
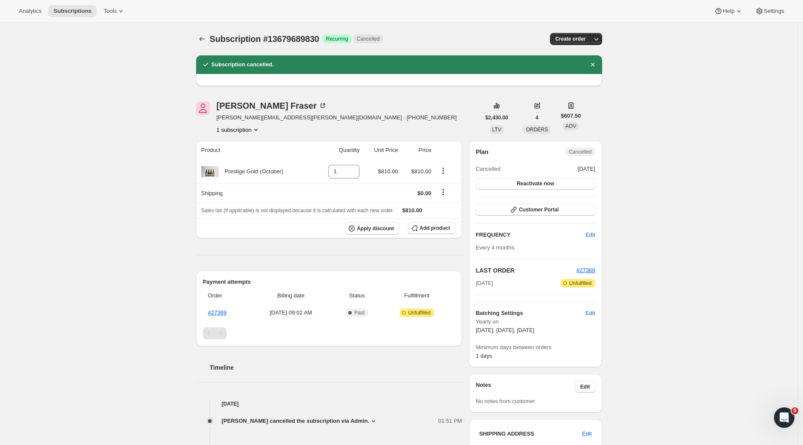
scroll to position [244, 0]
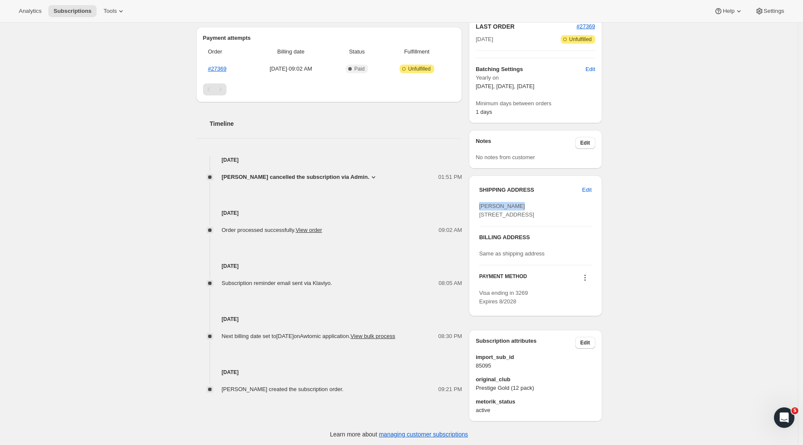
drag, startPoint x: 525, startPoint y: 208, endPoint x: 478, endPoint y: 206, distance: 47.1
click at [478, 206] on div "SHIPPING ADDRESS Edit Olivia Fraser 1/50 Rotoorangi Road Cambridge Cambridge WK…" at bounding box center [535, 245] width 133 height 141
copy span "Olivia Fraser"
click at [650, 254] on div "Subscription #13679689830. This page is ready Subscription #13679689830 Success…" at bounding box center [399, 113] width 798 height 668
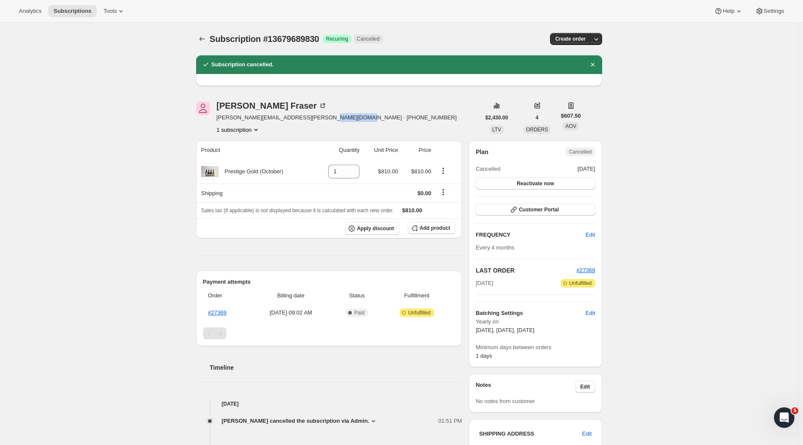
drag, startPoint x: 349, startPoint y: 118, endPoint x: 315, endPoint y: 118, distance: 34.2
click at [315, 118] on div "Olivia Fraser olivia.fraser@omegacapital.co.nz · +64275251150 1 subscription" at bounding box center [338, 117] width 284 height 32
copy span "64275251150"
drag, startPoint x: 218, startPoint y: 118, endPoint x: 305, endPoint y: 119, distance: 87.2
click at [305, 119] on div "Olivia Fraser olivia.fraser@omegacapital.co.nz · +64275251150 1 subscription" at bounding box center [338, 117] width 284 height 32
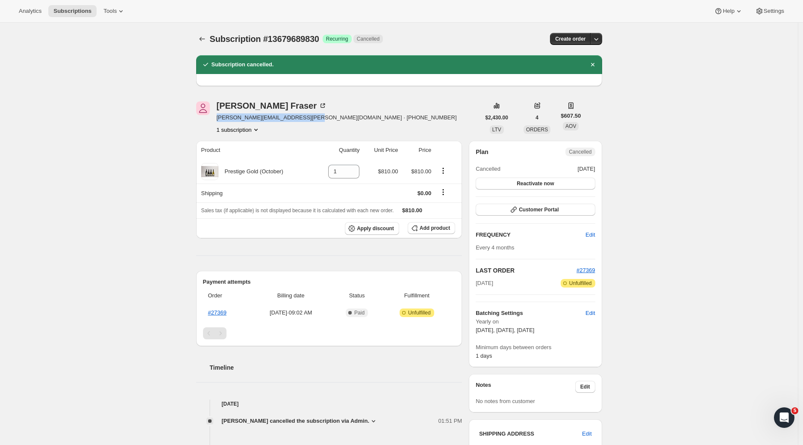
copy span "olivia.fraser@omegacapital.co.nz"
